Goal: Information Seeking & Learning: Learn about a topic

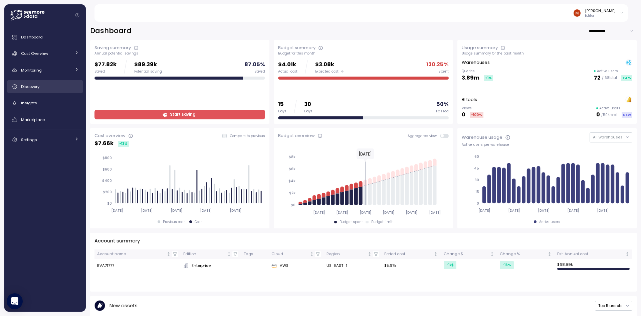
click at [34, 87] on span "Discovery" at bounding box center [30, 86] width 18 height 5
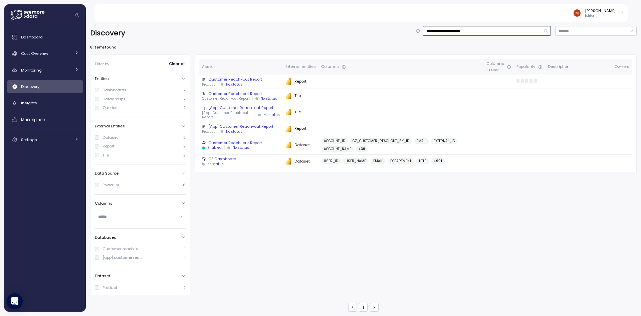
click at [462, 32] on input "**********" at bounding box center [487, 31] width 128 height 10
click at [487, 34] on input "**********" at bounding box center [487, 31] width 128 height 10
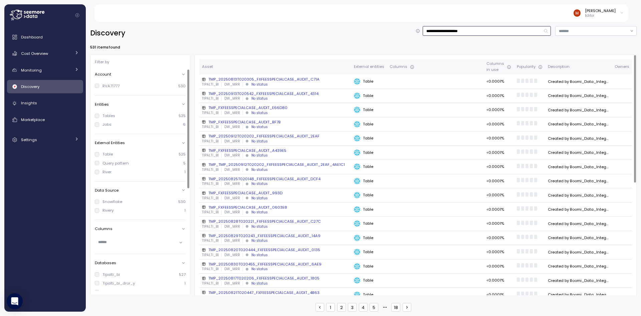
type input "**********"
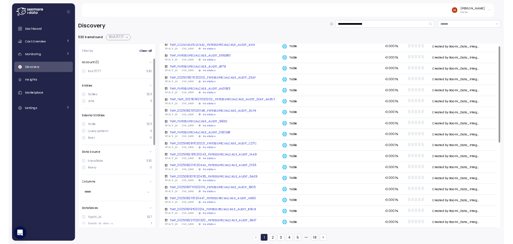
scroll to position [134, 0]
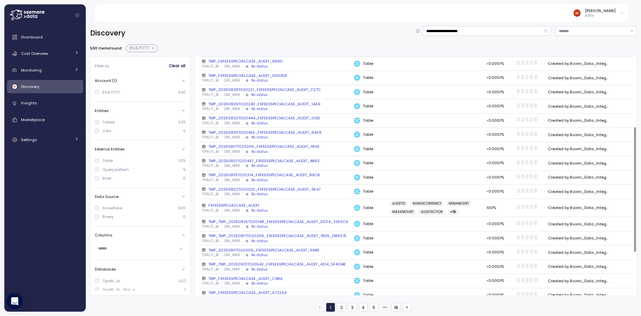
click at [237, 205] on div "FXFEESSPECIALCASE_AUDIT" at bounding box center [275, 204] width 147 height 5
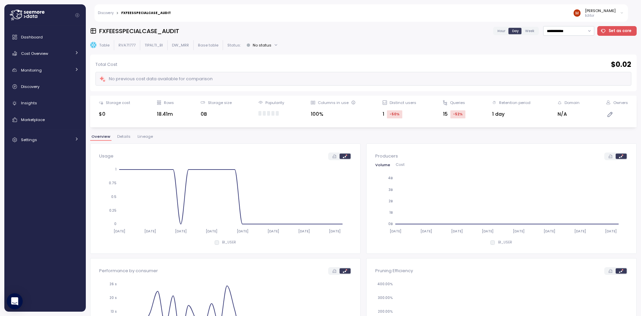
click at [147, 136] on span "Lineage" at bounding box center [145, 137] width 15 height 4
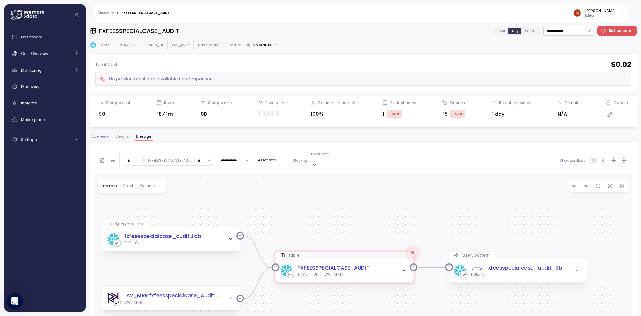
drag, startPoint x: 340, startPoint y: 247, endPoint x: 324, endPoint y: 204, distance: 45.8
click at [324, 204] on div "Query pattern fxfeesspecialcase_audit Job PUBLIC Table FXFEESSPECIALCASE_AUDIT …" at bounding box center [364, 305] width 538 height 264
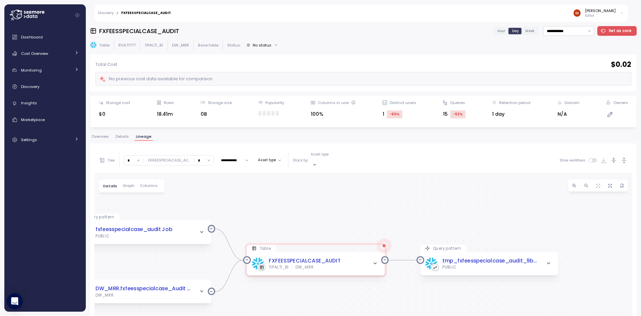
drag, startPoint x: 349, startPoint y: 206, endPoint x: 314, endPoint y: 197, distance: 36.9
click at [314, 197] on div "Query pattern fxfeesspecialcase_audit Job PUBLIC Table FXFEESSPECIALCASE_AUDIT …" at bounding box center [364, 305] width 538 height 264
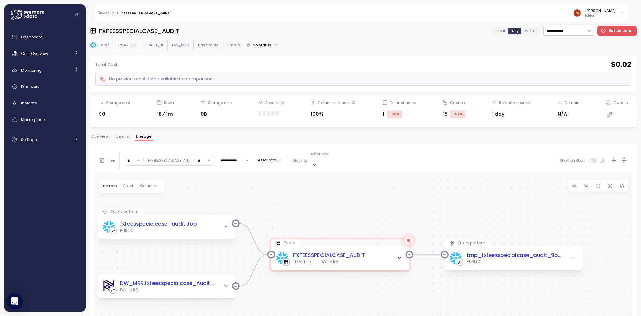
drag, startPoint x: 332, startPoint y: 204, endPoint x: 363, endPoint y: 204, distance: 31.1
click at [368, 202] on div "Query pattern fxfeesspecialcase_audit Job PUBLIC Table FXFEESSPECIALCASE_AUDIT …" at bounding box center [364, 305] width 538 height 264
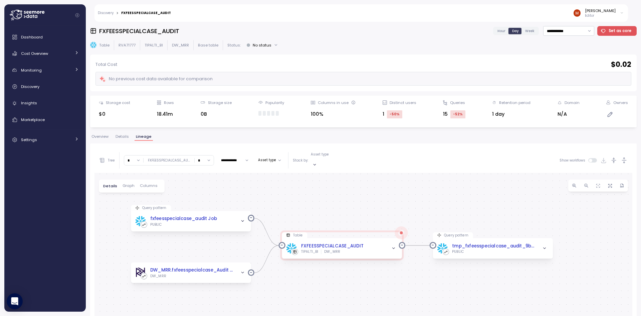
drag, startPoint x: 324, startPoint y: 204, endPoint x: 322, endPoint y: 199, distance: 6.1
click at [322, 199] on div "Query pattern fxfeesspecialcase_audit Job PUBLIC Table FXFEESSPECIALCASE_AUDIT …" at bounding box center [364, 305] width 538 height 264
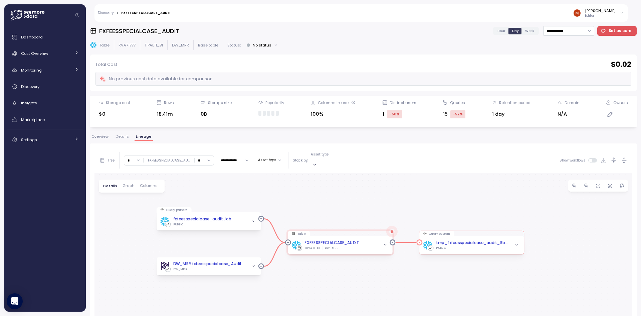
click at [518, 243] on icon "button" at bounding box center [517, 245] width 4 height 4
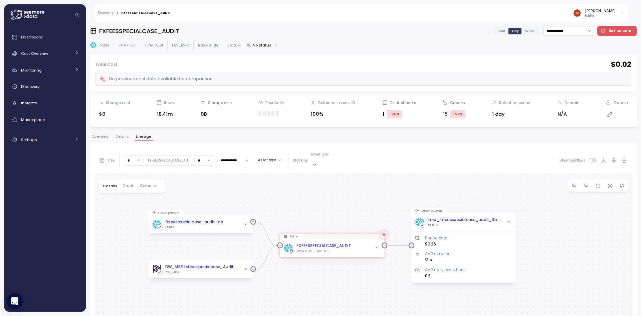
drag, startPoint x: 544, startPoint y: 250, endPoint x: 534, endPoint y: 251, distance: 10.1
click at [534, 251] on div "Query pattern fxfeesspecialcase_audit Job PUBLIC Table FXFEESSPECIALCASE_AUDIT …" at bounding box center [364, 305] width 538 height 264
click at [463, 217] on div "tmp_fxfeesspecialcase_audit_9b99 Job" at bounding box center [463, 220] width 73 height 6
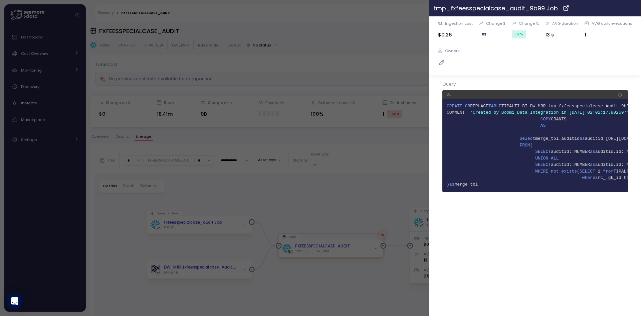
click at [635, 7] on icon "button" at bounding box center [634, 7] width 5 height 5
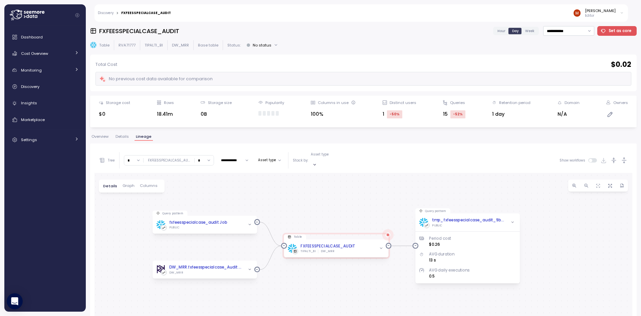
drag, startPoint x: 377, startPoint y: 194, endPoint x: 382, endPoint y: 194, distance: 4.7
click at [382, 194] on div "Query pattern fxfeesspecialcase_audit Job PUBLIC Table FXFEESSPECIALCASE_AUDIT …" at bounding box center [364, 305] width 538 height 264
click at [514, 220] on icon "button" at bounding box center [513, 222] width 4 height 4
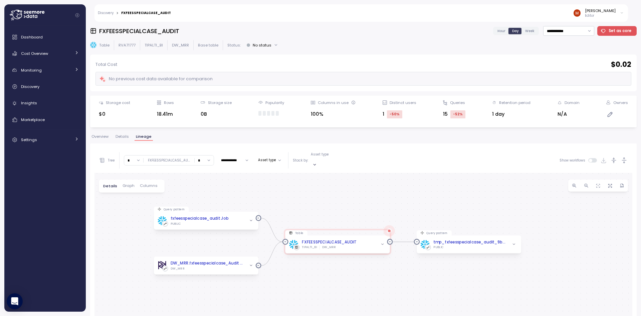
click at [374, 204] on div "Query pattern fxfeesspecialcase_audit Job PUBLIC Table FXFEESSPECIALCASE_AUDIT …" at bounding box center [364, 305] width 538 height 264
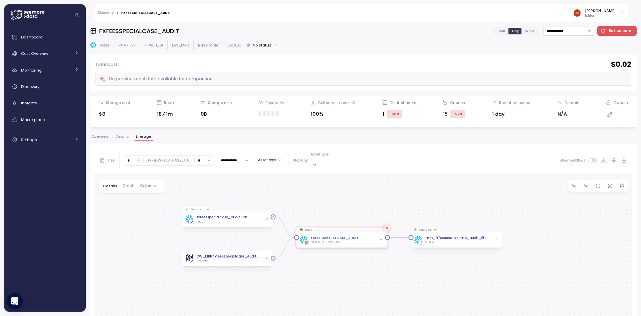
click at [210, 155] on input "*" at bounding box center [204, 160] width 19 height 10
click at [202, 198] on div "2" at bounding box center [202, 196] width 10 height 5
type input "*"
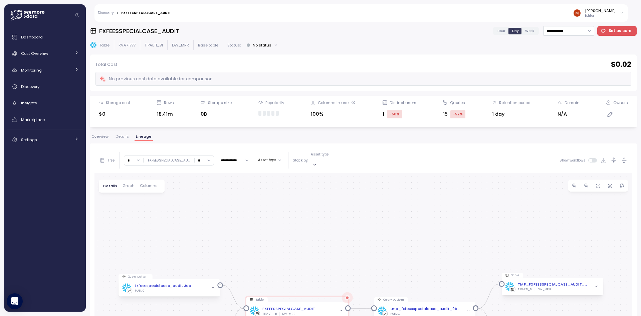
click at [134, 157] on input "*" at bounding box center [133, 160] width 19 height 10
type input "*"
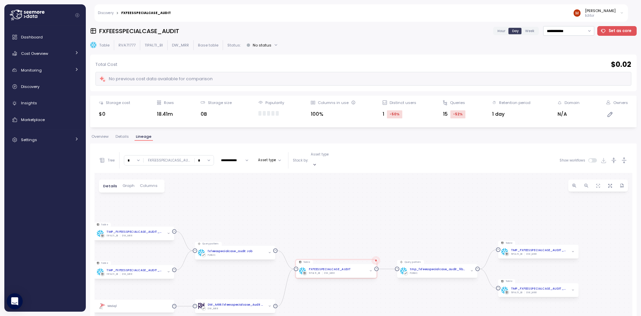
drag, startPoint x: 365, startPoint y: 239, endPoint x: 351, endPoint y: 214, distance: 28.7
click at [340, 198] on div "Query pattern fxfeesspecialcase_audit Job PUBLIC Table FXFEESSPECIALCASE_AUDIT …" at bounding box center [364, 305] width 538 height 264
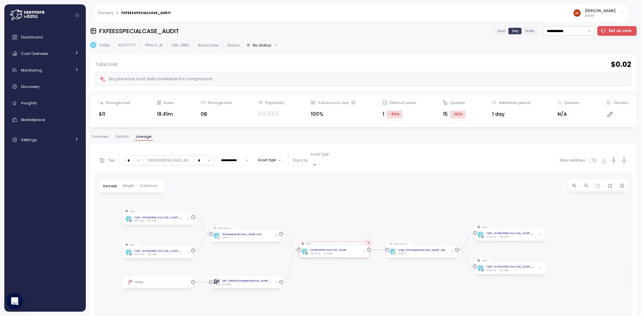
drag, startPoint x: 364, startPoint y: 234, endPoint x: 360, endPoint y: 221, distance: 13.9
click at [360, 221] on div "Query pattern fxfeesspecialcase_audit Job PUBLIC Table FXFEESSPECIALCASE_AUDIT …" at bounding box center [364, 305] width 538 height 264
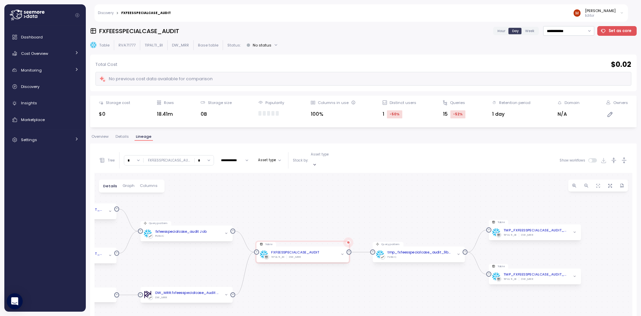
drag, startPoint x: 328, startPoint y: 224, endPoint x: 299, endPoint y: 222, distance: 28.4
click at [299, 222] on div "Query pattern fxfeesspecialcase_audit Job PUBLIC Table FXFEESSPECIALCASE_AUDIT …" at bounding box center [364, 305] width 538 height 264
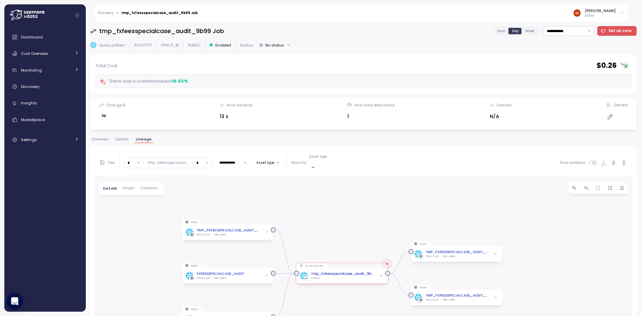
drag, startPoint x: 357, startPoint y: 222, endPoint x: 341, endPoint y: 214, distance: 17.8
click at [341, 214] on div "Table TMP_FXFEESSPECIALCASE_AUDIT_FEDE7D TIPALTI_BI DW_MRR Query pattern tmp_fx…" at bounding box center [364, 307] width 538 height 264
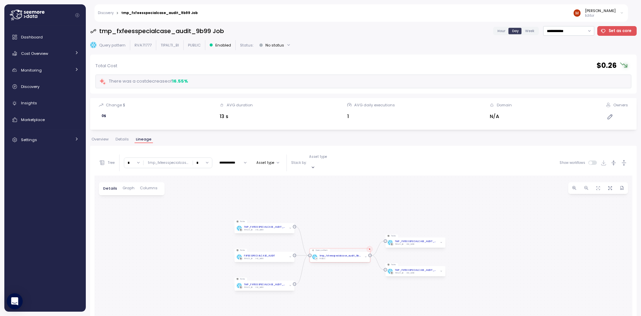
drag, startPoint x: 346, startPoint y: 214, endPoint x: 336, endPoint y: 215, distance: 10.0
click at [336, 215] on div "Table TMP_FXFEESSPECIALCASE_AUDIT_FEDE7D TIPALTI_BI DW_MRR Query pattern tmp_fx…" at bounding box center [364, 307] width 538 height 264
